Goal: Information Seeking & Learning: Learn about a topic

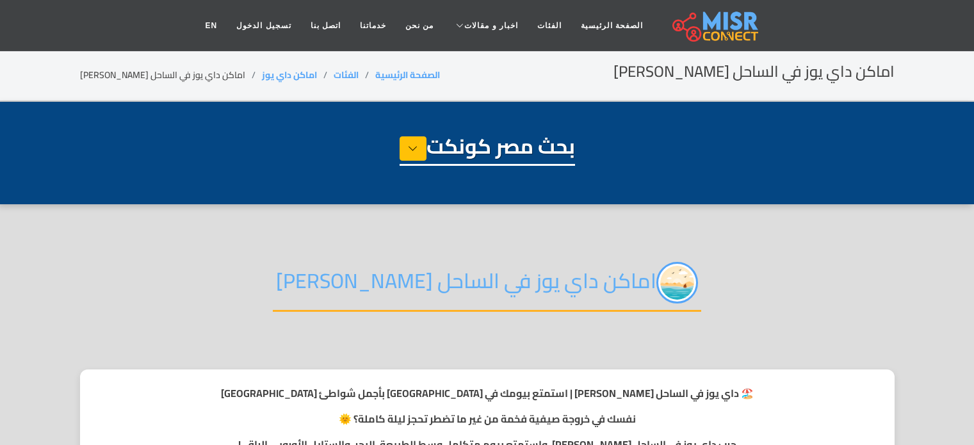
select select "**********"
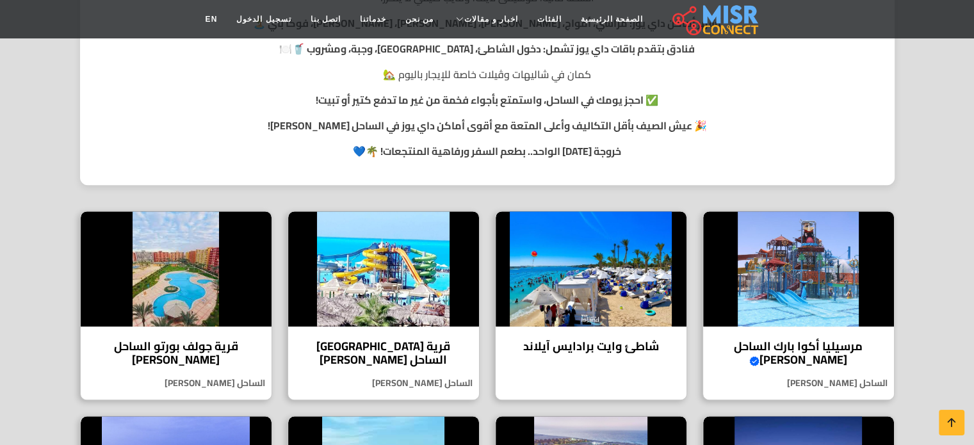
scroll to position [576, 0]
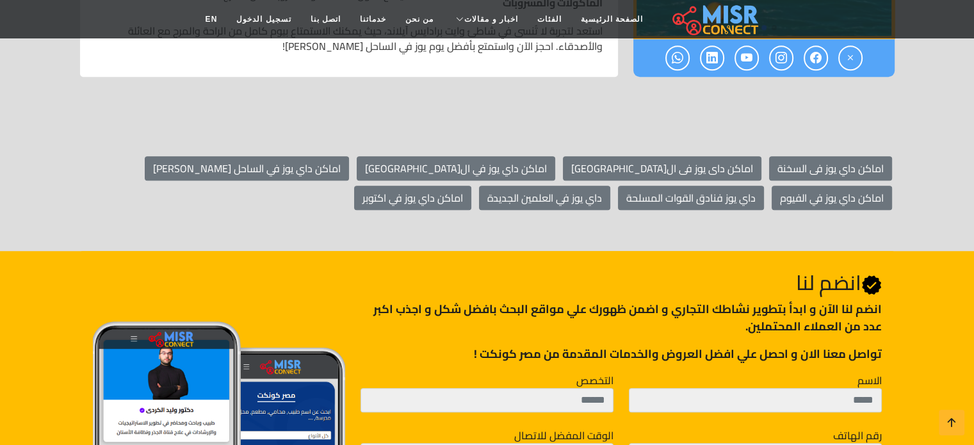
scroll to position [961, 0]
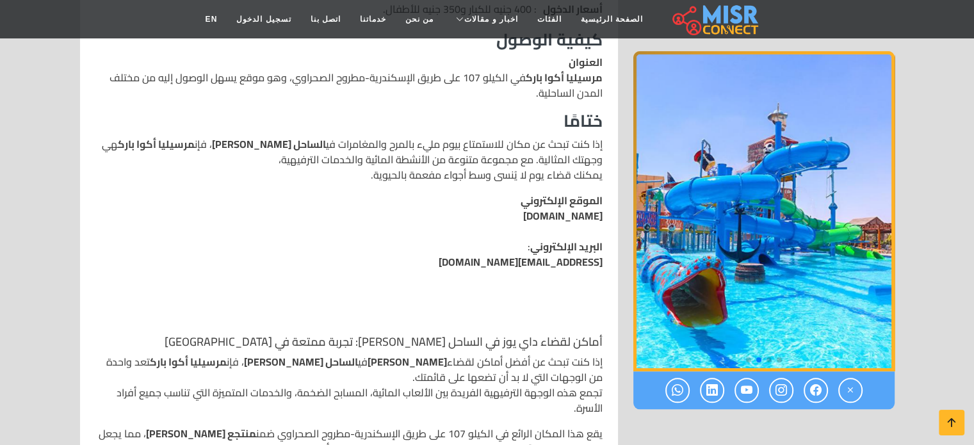
scroll to position [1345, 0]
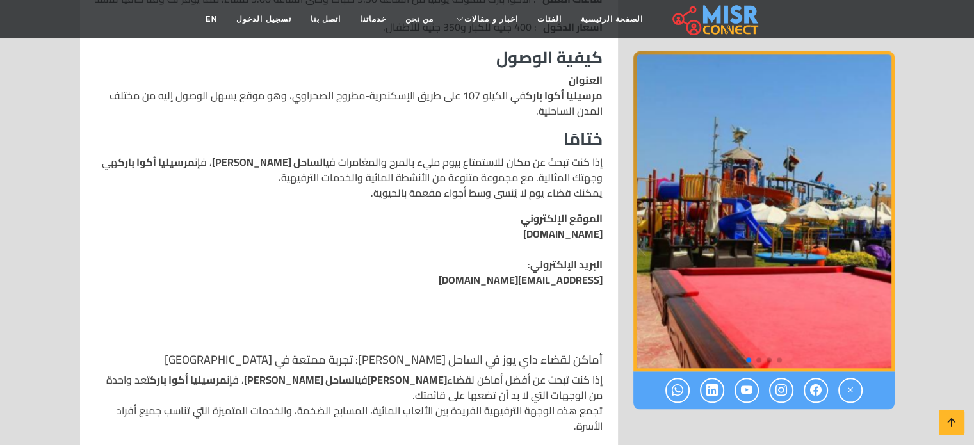
click at [537, 224] on link "marseiliabeach.com" at bounding box center [562, 233] width 79 height 19
click at [588, 224] on link "marseiliabeach.com" at bounding box center [562, 233] width 79 height 19
copy link "marseiliabeach.com"
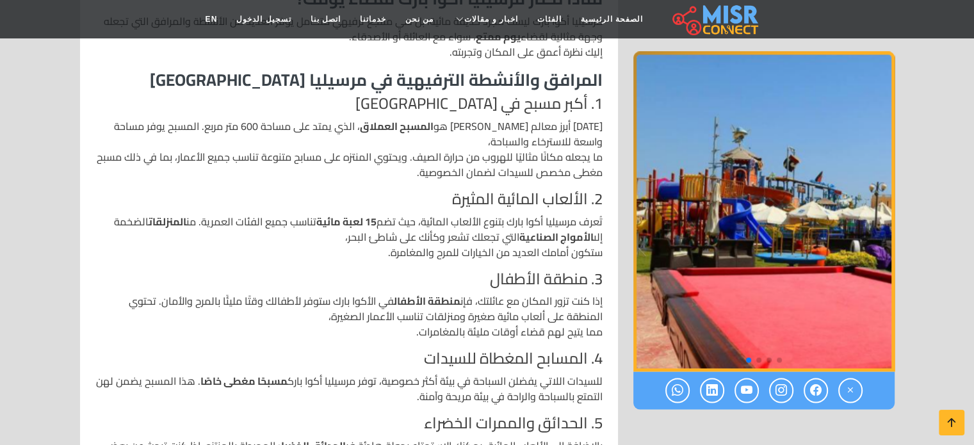
scroll to position [1857, 0]
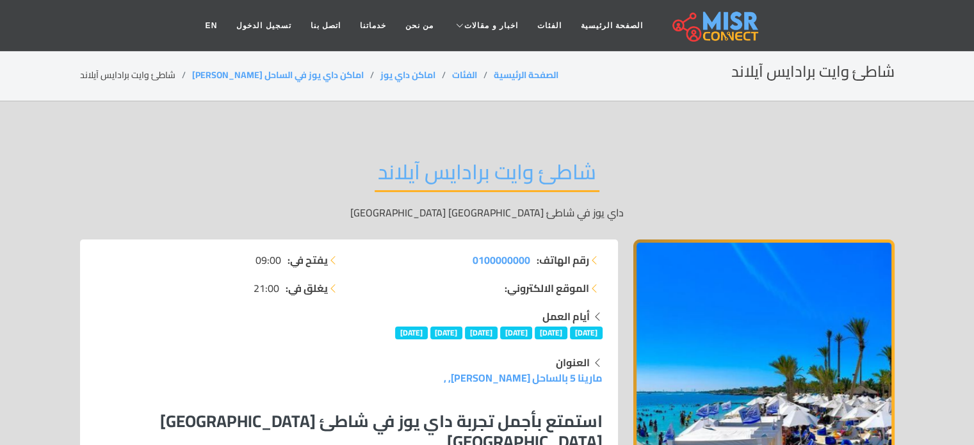
click at [459, 168] on h2 "شاطئ وايت برادايس آيلاند" at bounding box center [487, 175] width 225 height 33
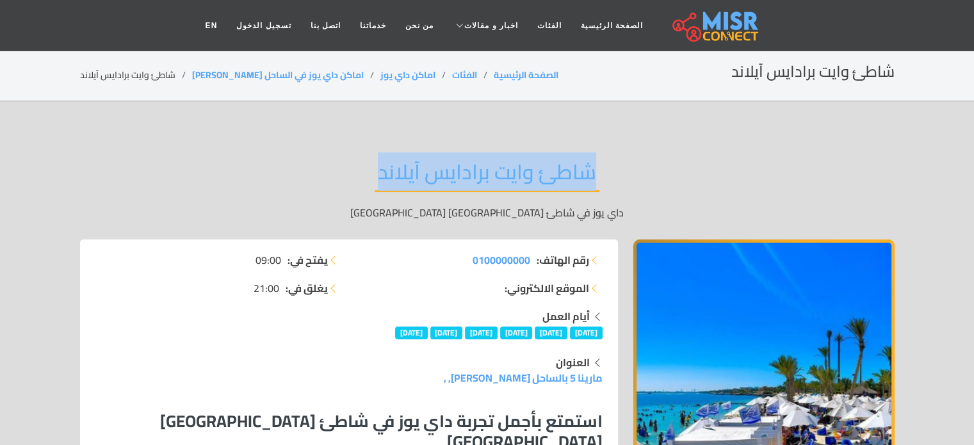
click at [459, 168] on h2 "شاطئ وايت برادايس آيلاند" at bounding box center [487, 175] width 225 height 33
copy div "شاطئ وايت برادايس آيلاند"
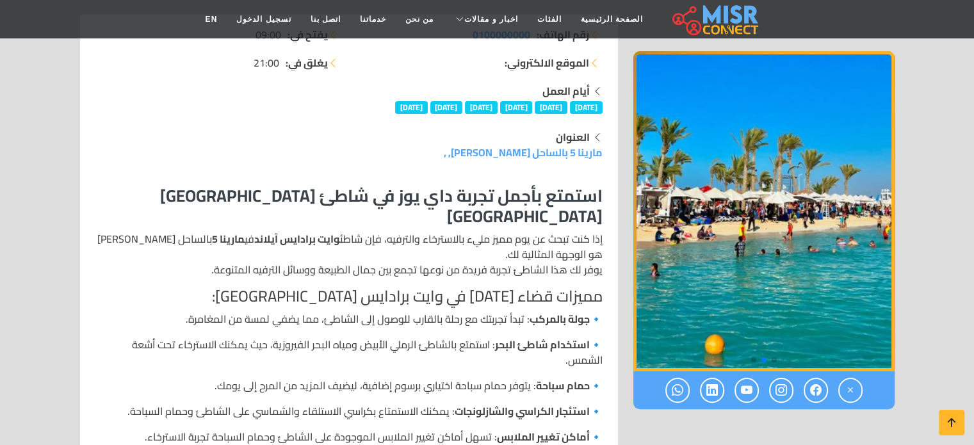
scroll to position [320, 0]
